Goal: Navigation & Orientation: Find specific page/section

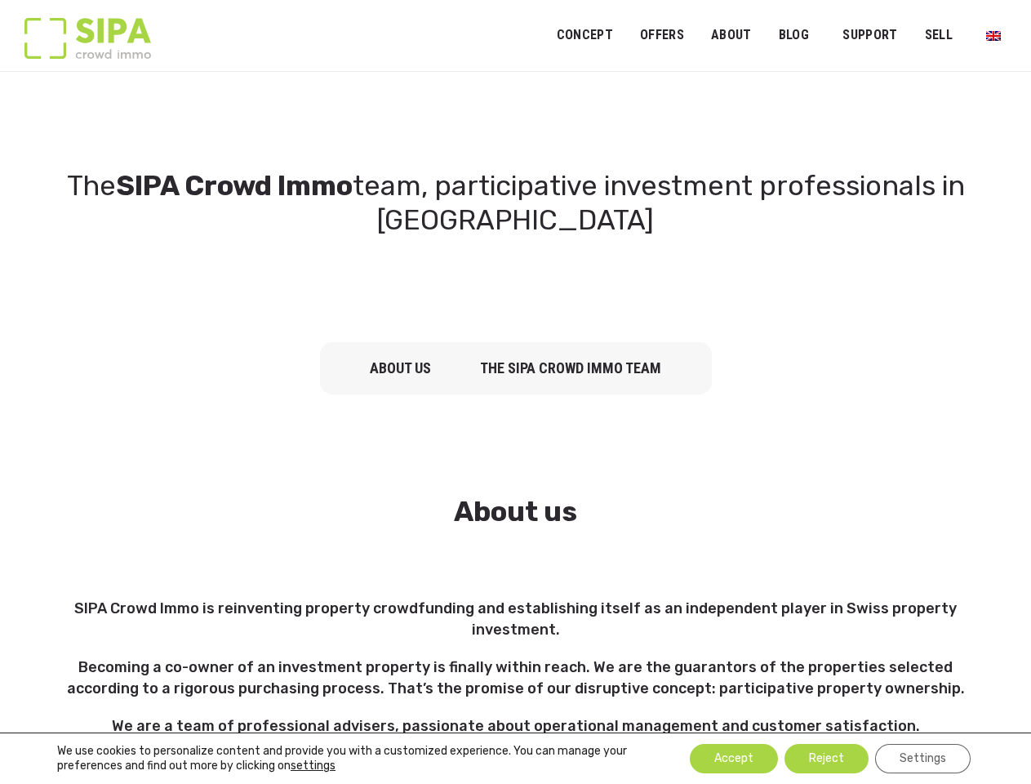
click at [515, 392] on h6 "The SIPA Crowd Immo team" at bounding box center [571, 368] width 214 height 52
click at [662, 35] on link "OFFERS" at bounding box center [661, 35] width 65 height 37
click at [731, 35] on link "ABOUT" at bounding box center [731, 35] width 62 height 37
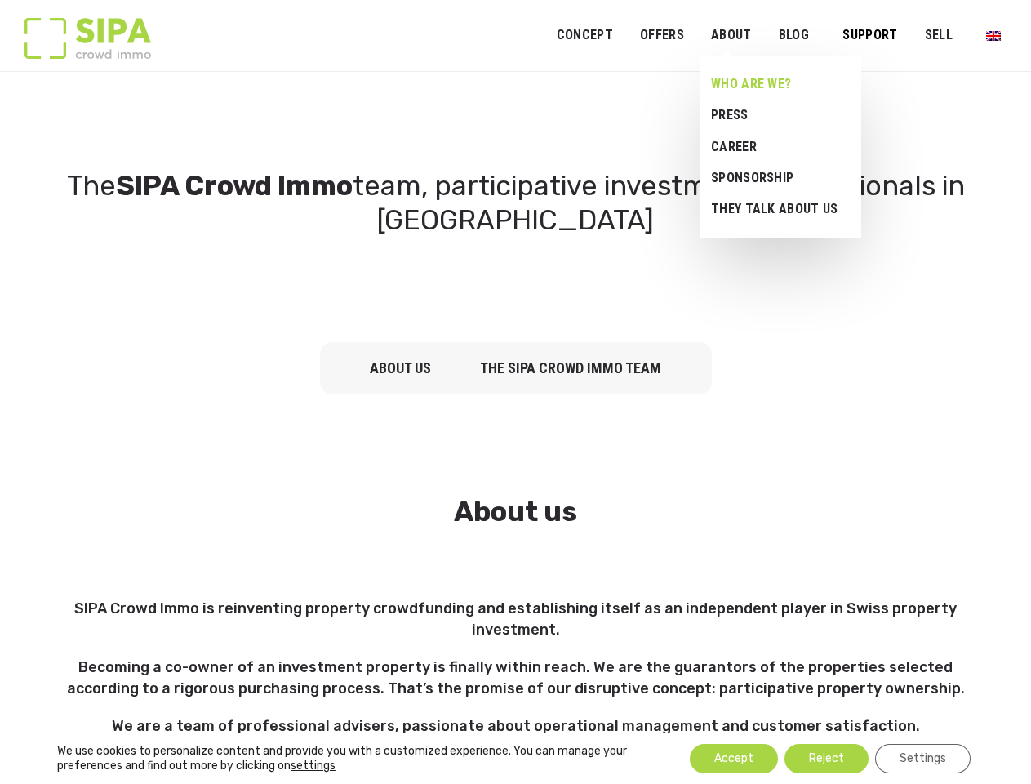
click at [870, 35] on link "Support" at bounding box center [870, 35] width 76 height 37
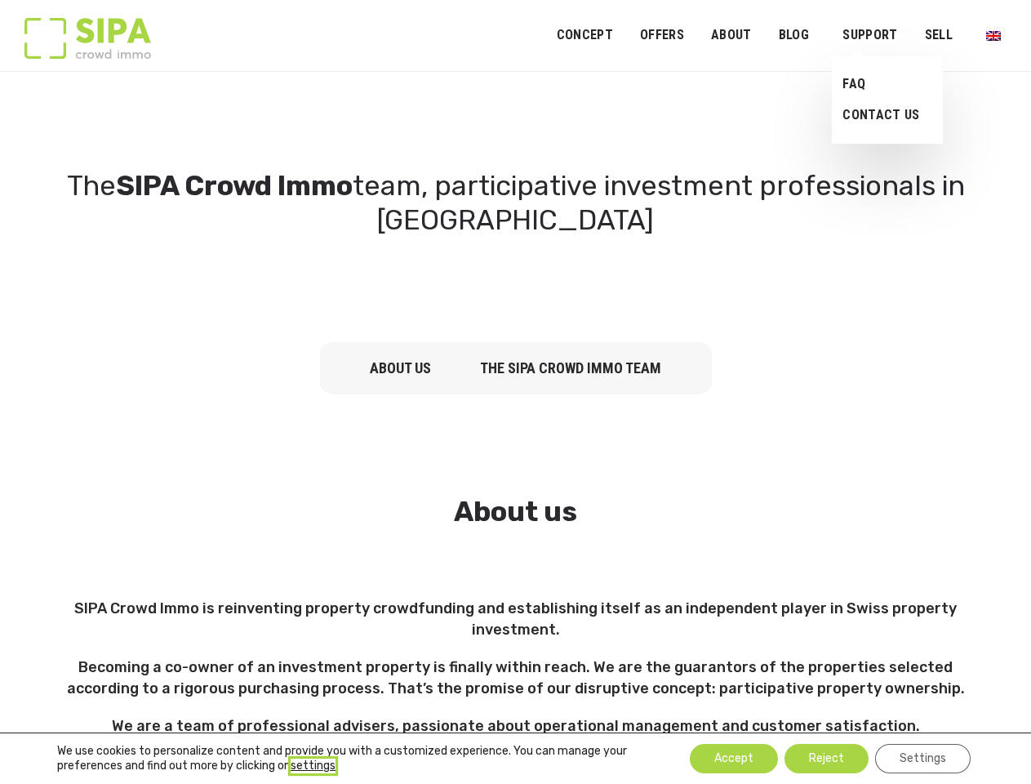
click at [313, 766] on button "settings" at bounding box center [313, 765] width 45 height 15
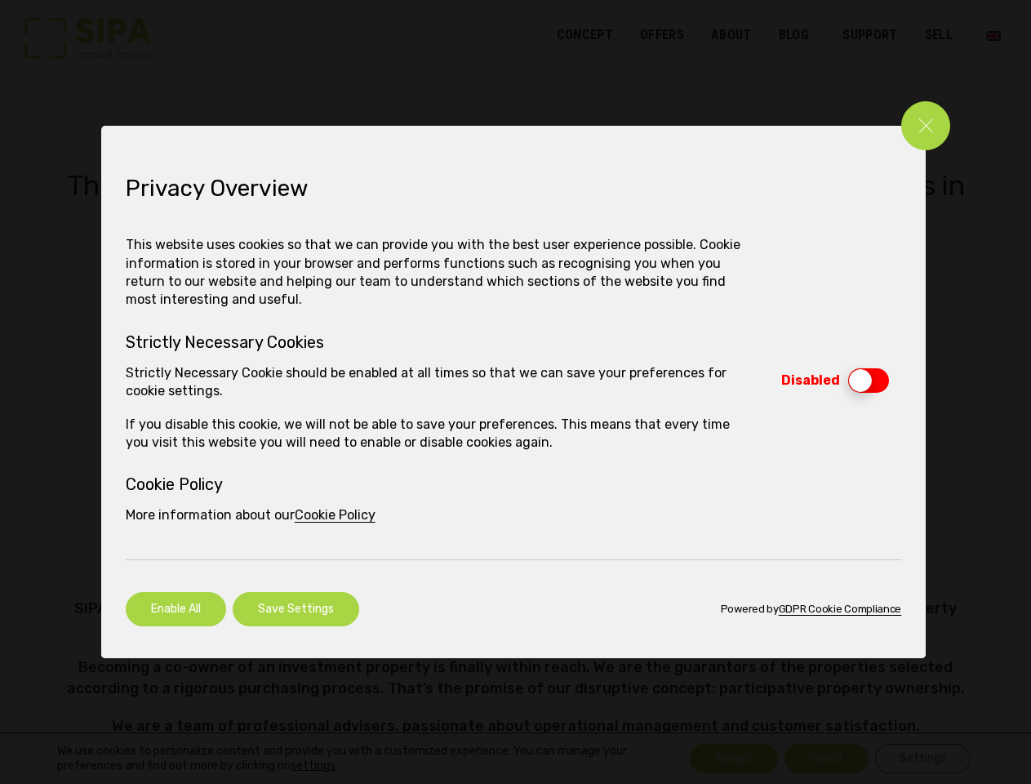
click at [734, 758] on div "Loading... Close GDPR Cookie Settings Privacy Overview Strictly Necessary Cooki…" at bounding box center [515, 392] width 1031 height 784
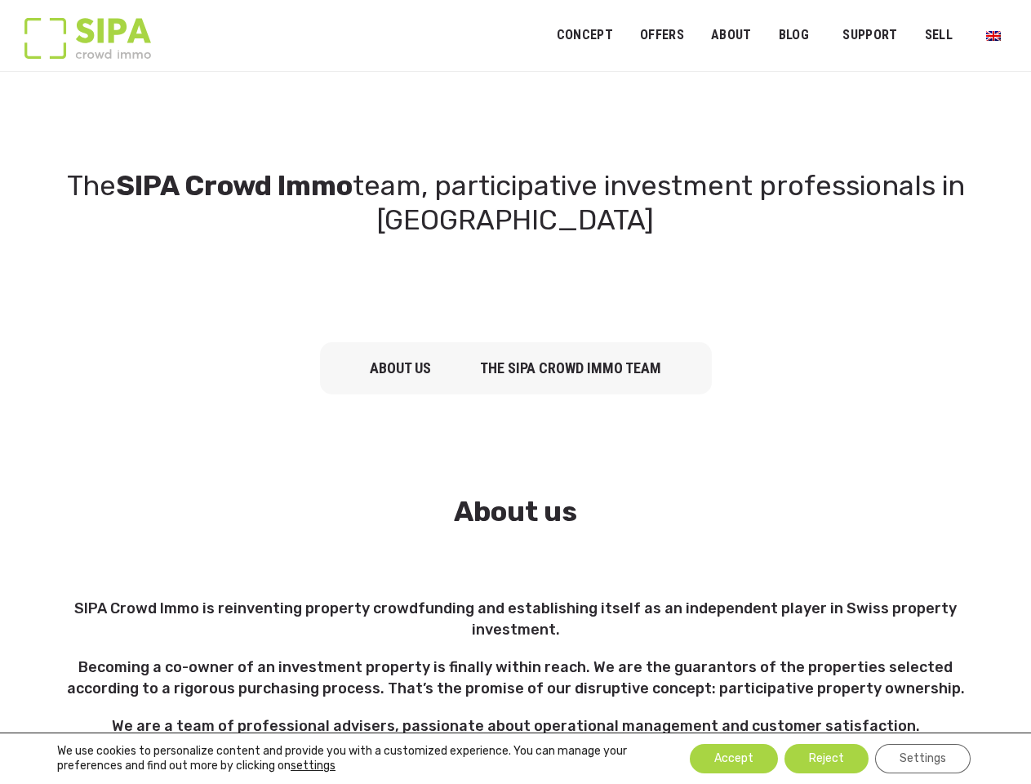
click at [826, 758] on div "Loading... Close GDPR Cookie Settings Privacy Overview Strictly Necessary Cooki…" at bounding box center [515, 392] width 1031 height 784
click at [922, 758] on div "Close GDPR Cookie Settings Privacy Overview Strictly Necessary Cookies Cookie P…" at bounding box center [515, 392] width 1031 height 784
